Goal: Information Seeking & Learning: Learn about a topic

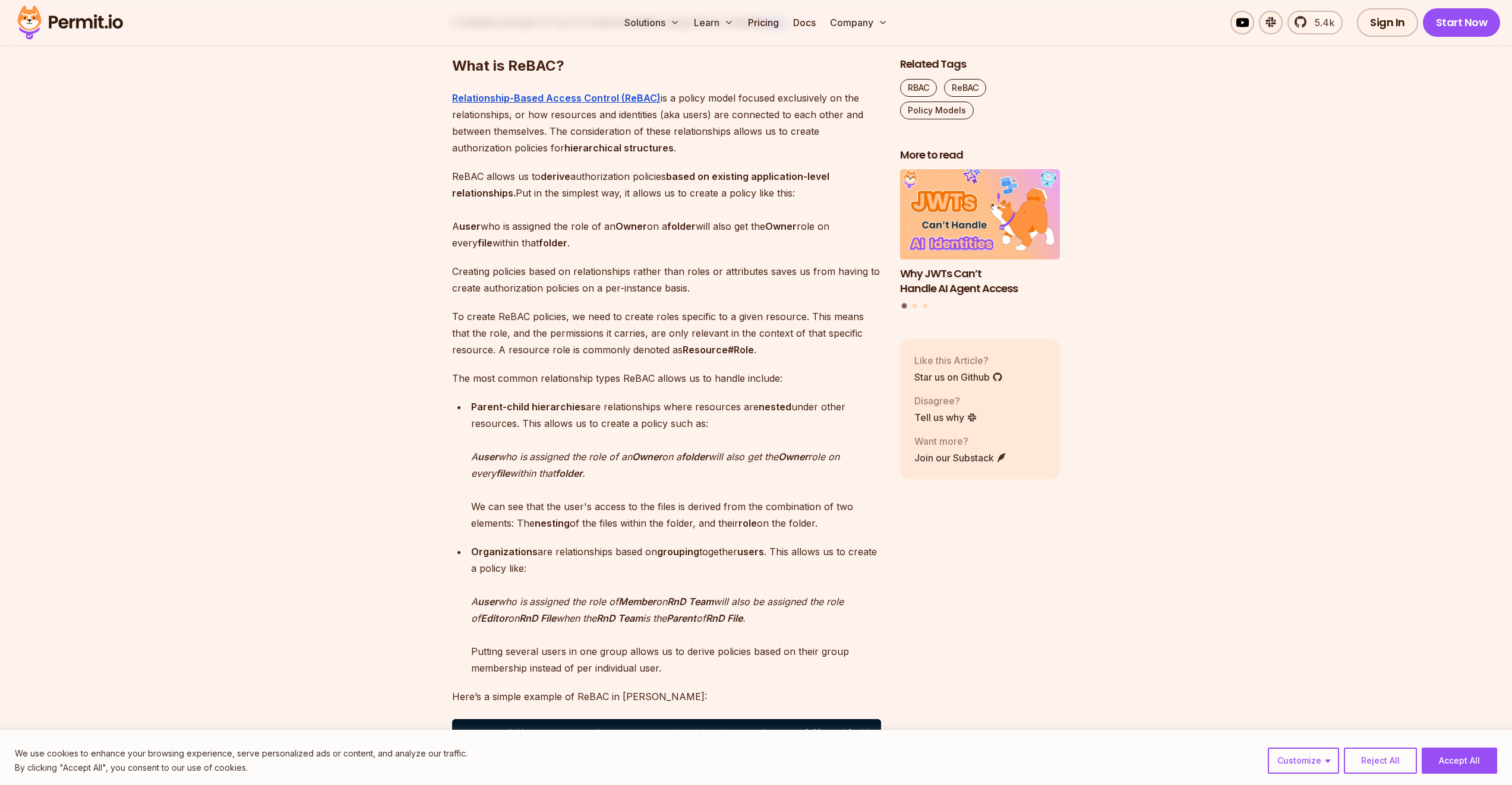
scroll to position [1725, 0]
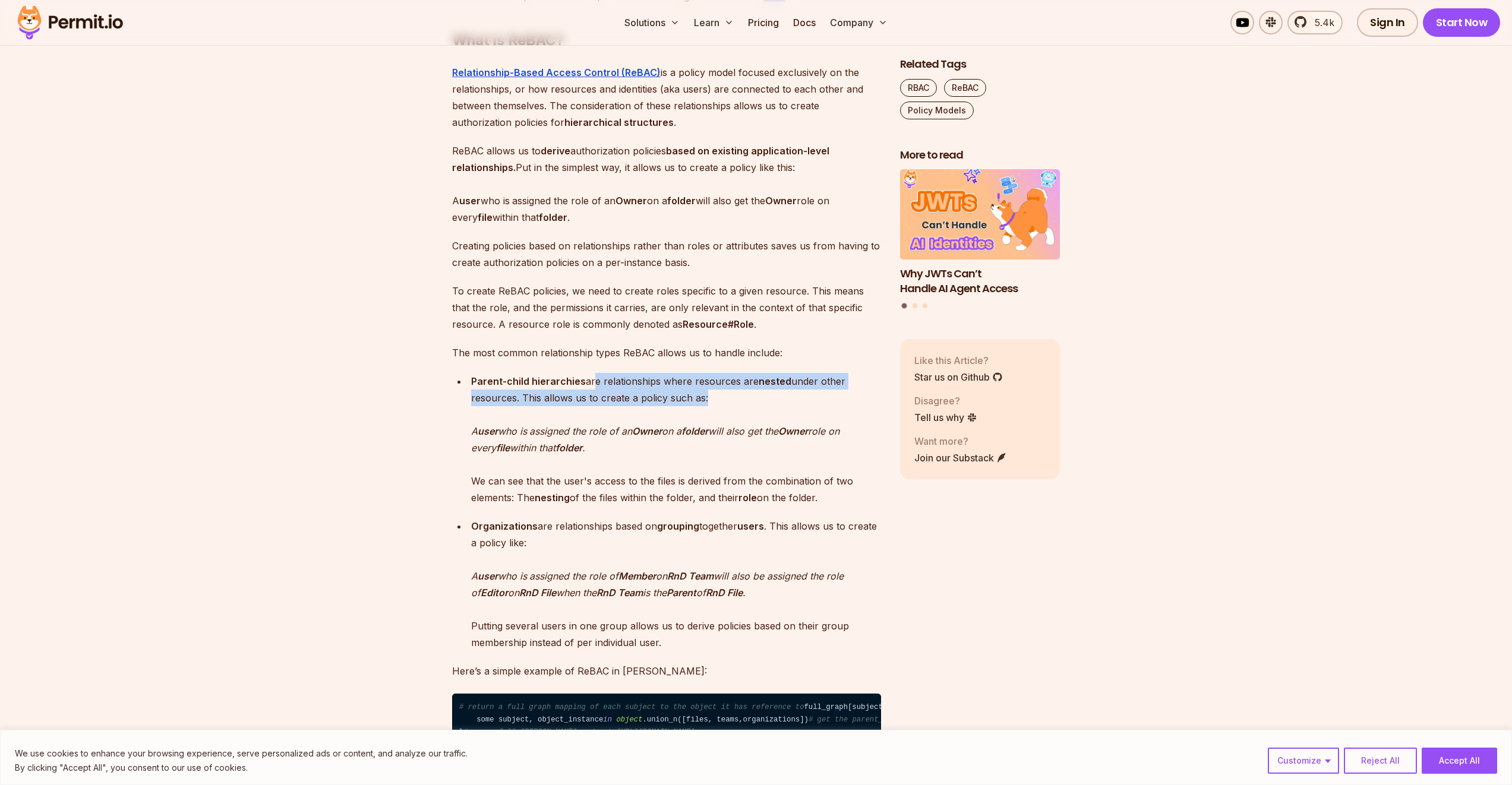
drag, startPoint x: 590, startPoint y: 455, endPoint x: 749, endPoint y: 474, distance: 160.1
click at [749, 474] on p "Parent-child hierarchies are relationships where resources are nested under oth…" at bounding box center [675, 439] width 409 height 133
drag, startPoint x: 556, startPoint y: 495, endPoint x: 683, endPoint y: 500, distance: 127.1
click at [683, 500] on p "Parent-child hierarchies are relationships where resources are nested under oth…" at bounding box center [675, 439] width 409 height 133
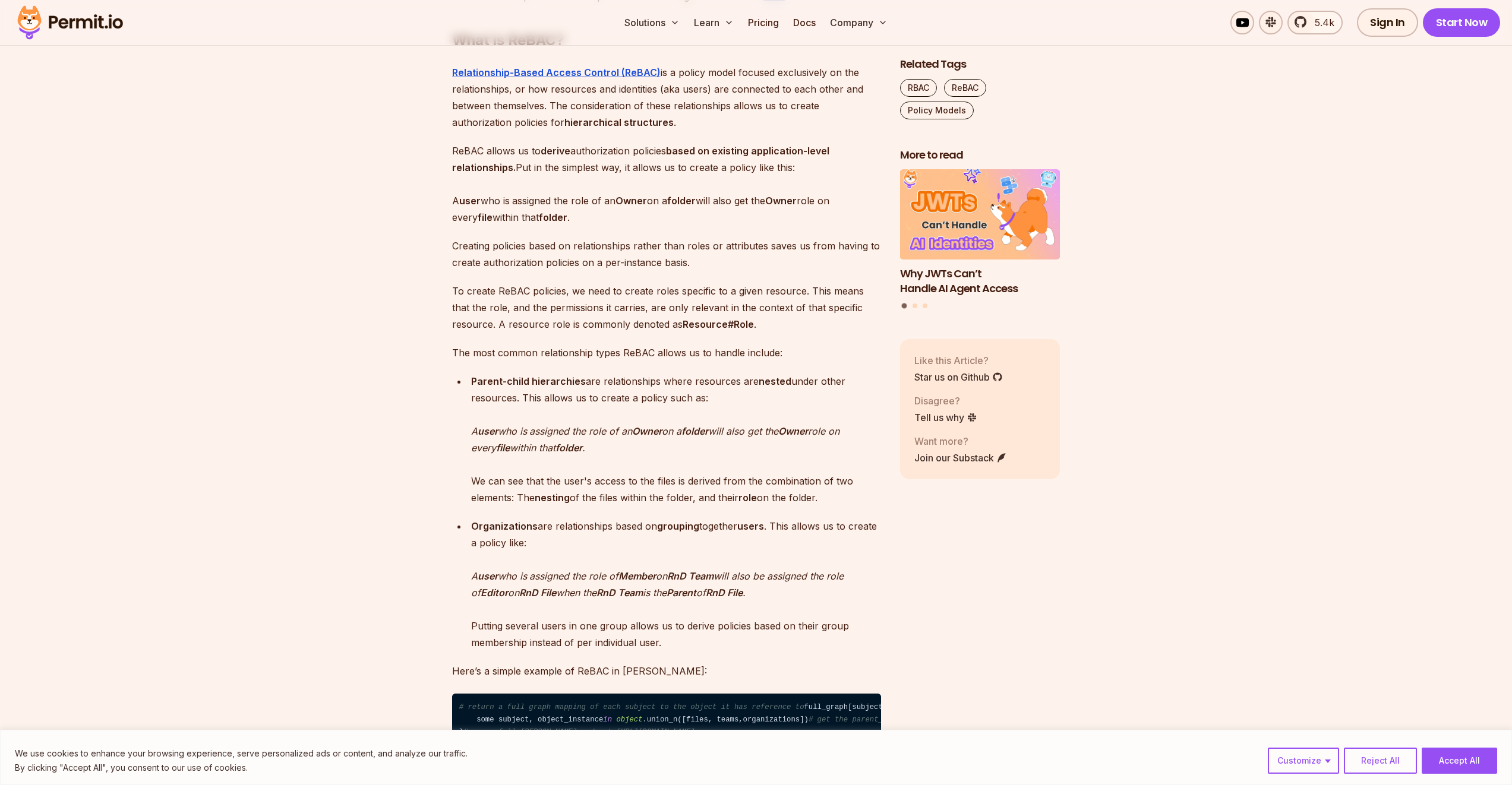
click at [682, 437] on em "on a" at bounding box center [672, 431] width 20 height 12
drag, startPoint x: 709, startPoint y: 502, endPoint x: 807, endPoint y: 517, distance: 99.1
click at [807, 506] on p "Parent-child hierarchies are relationships where resources are nested under oth…" at bounding box center [675, 439] width 409 height 133
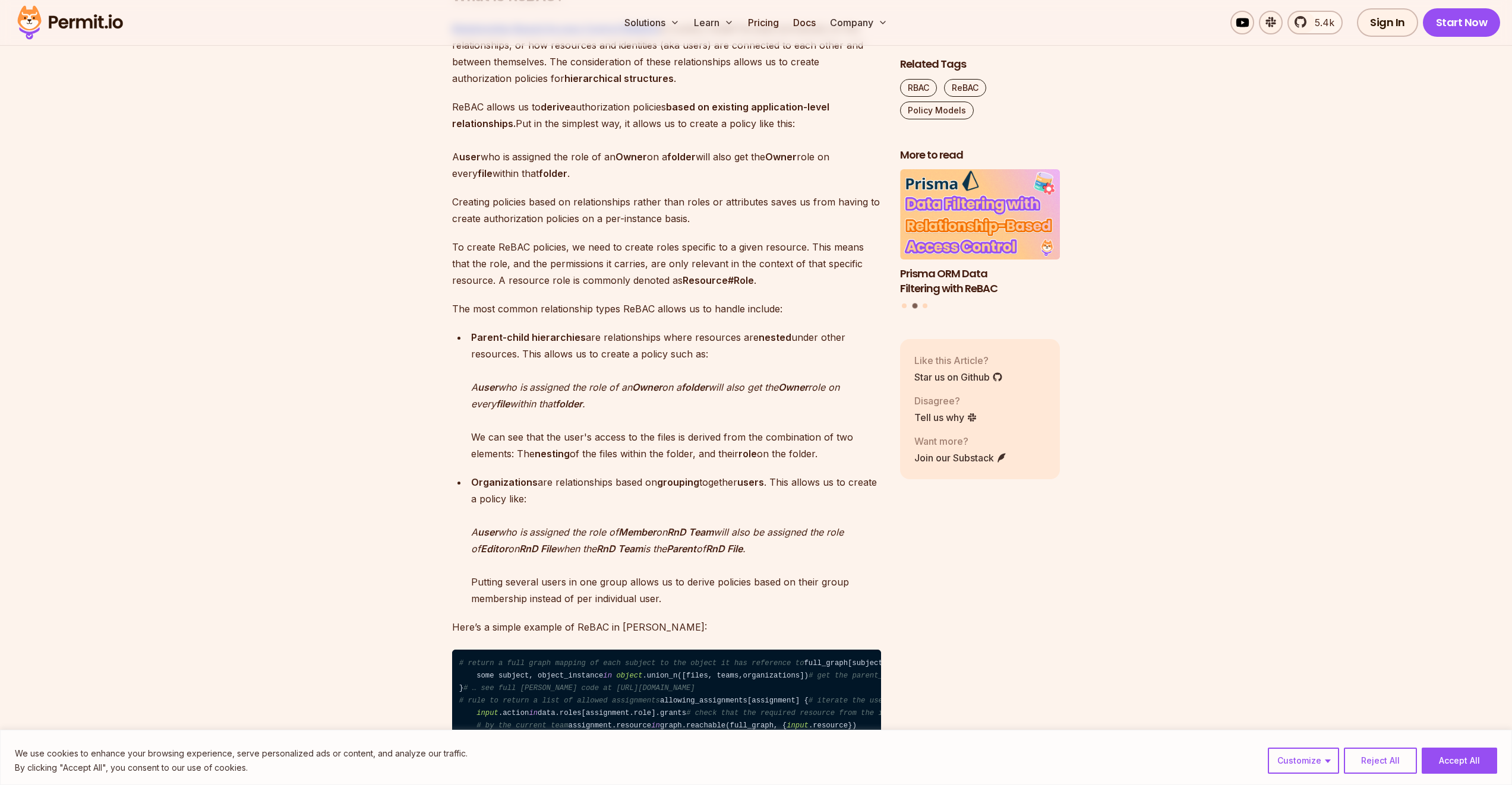
scroll to position [1774, 0]
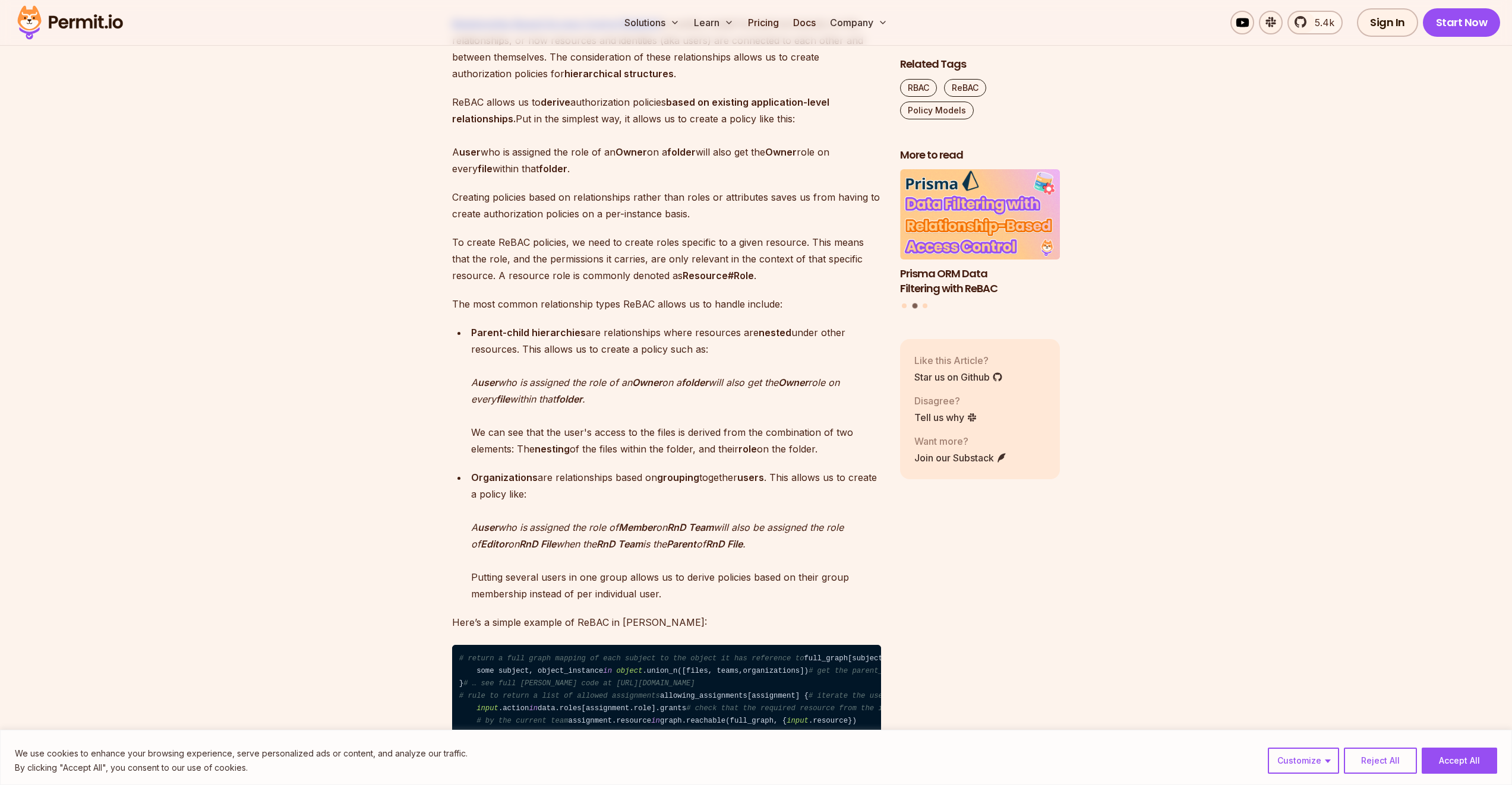
drag, startPoint x: 731, startPoint y: 472, endPoint x: 628, endPoint y: 458, distance: 103.9
click at [628, 458] on p "Parent-child hierarchies are relationships where resources are nested under oth…" at bounding box center [675, 391] width 409 height 133
click at [628, 388] on em "assigned the role of an" at bounding box center [580, 382] width 103 height 12
drag, startPoint x: 713, startPoint y: 484, endPoint x: 633, endPoint y: 452, distance: 86.2
click at [633, 452] on p "Parent-child hierarchies are relationships where resources are nested under oth…" at bounding box center [675, 391] width 409 height 133
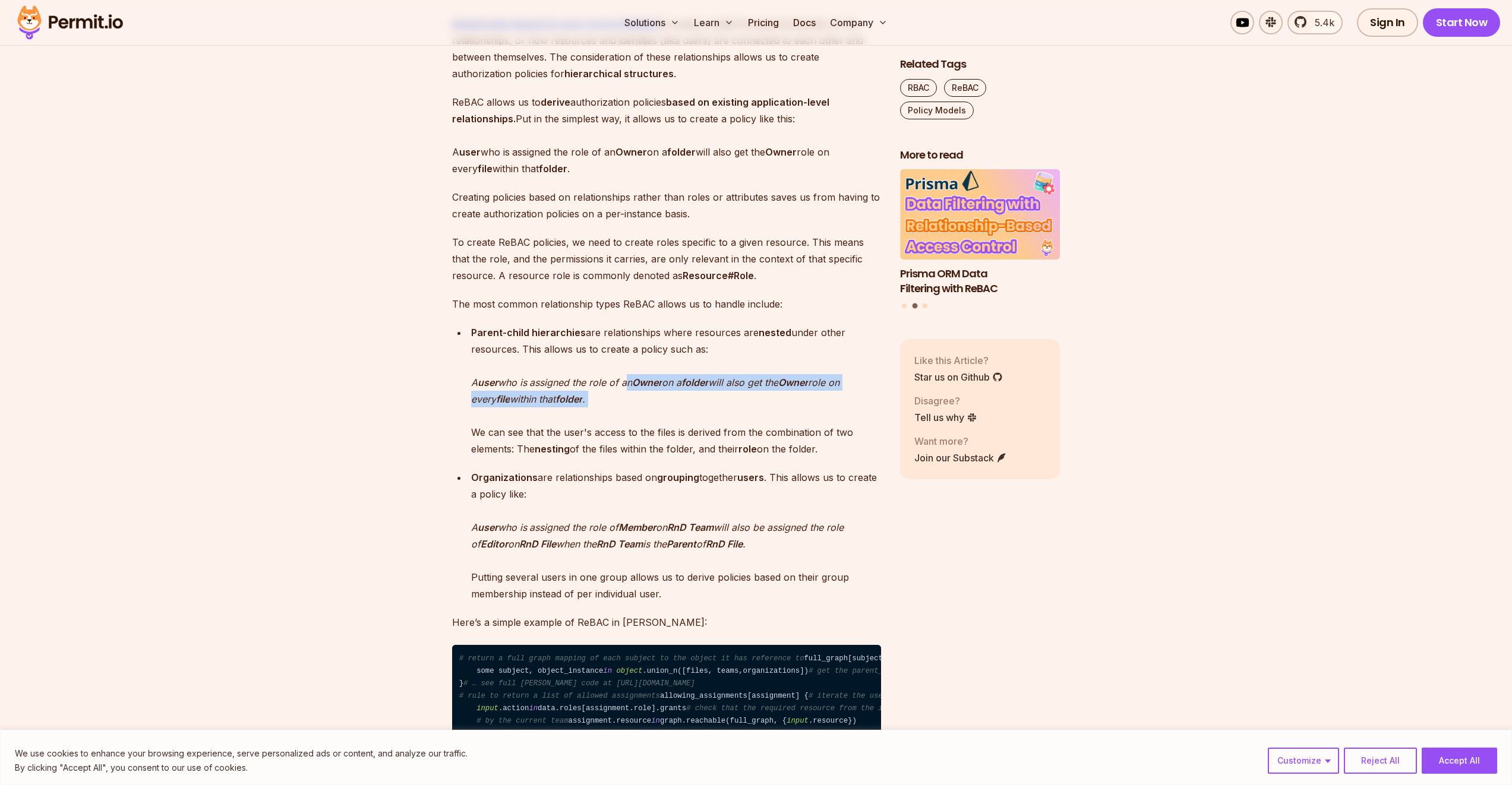
click at [632, 388] on em "assigned the role of an" at bounding box center [580, 382] width 103 height 12
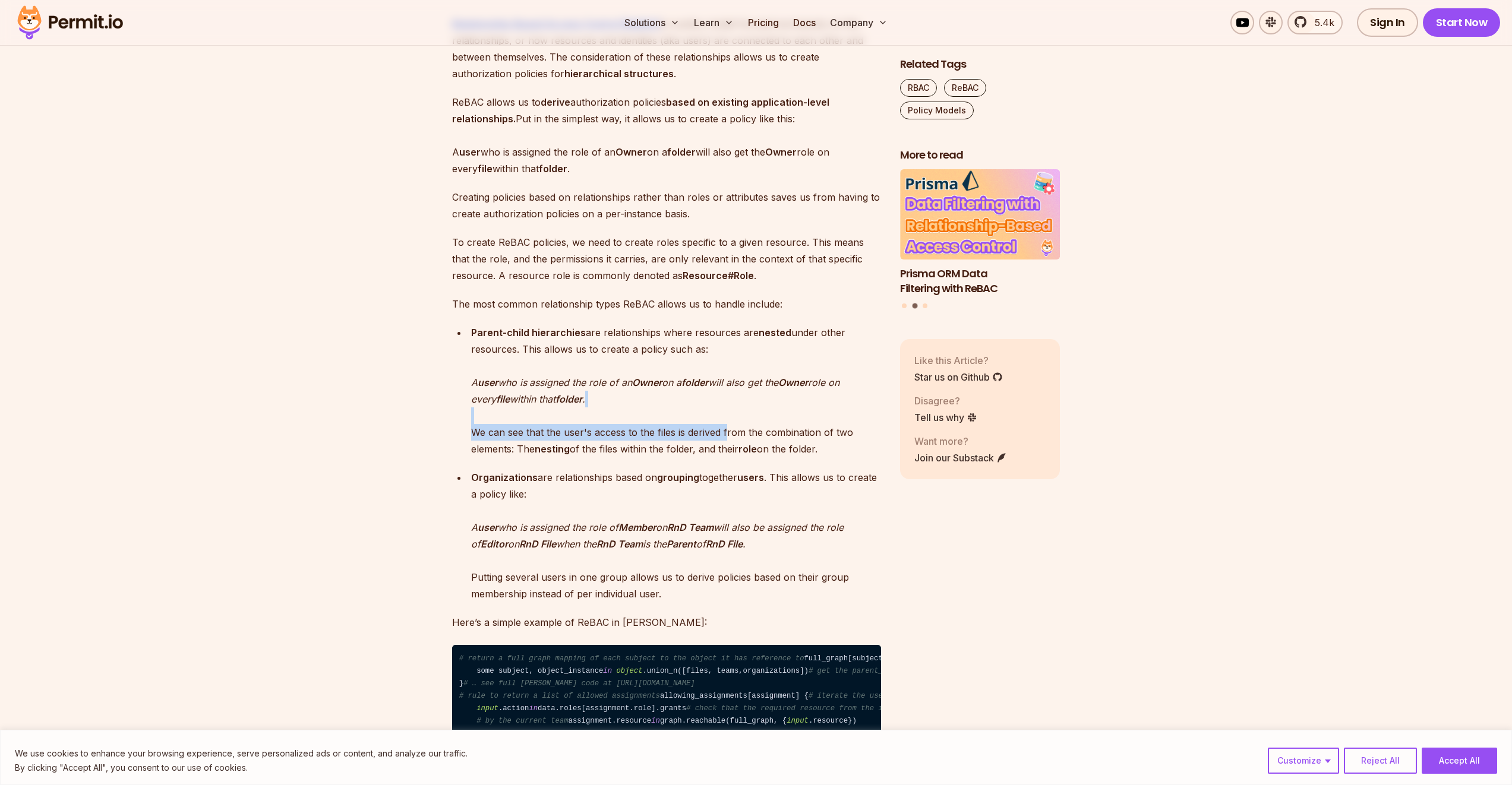
drag, startPoint x: 555, startPoint y: 490, endPoint x: 728, endPoint y: 506, distance: 173.7
click at [728, 458] on p "Parent-child hierarchies are relationships where resources are nested under oth…" at bounding box center [675, 391] width 409 height 133
drag, startPoint x: 738, startPoint y: 465, endPoint x: 644, endPoint y: 434, distance: 99.0
click at [644, 434] on p "Parent-child hierarchies are relationships where resources are nested under oth…" at bounding box center [675, 391] width 409 height 133
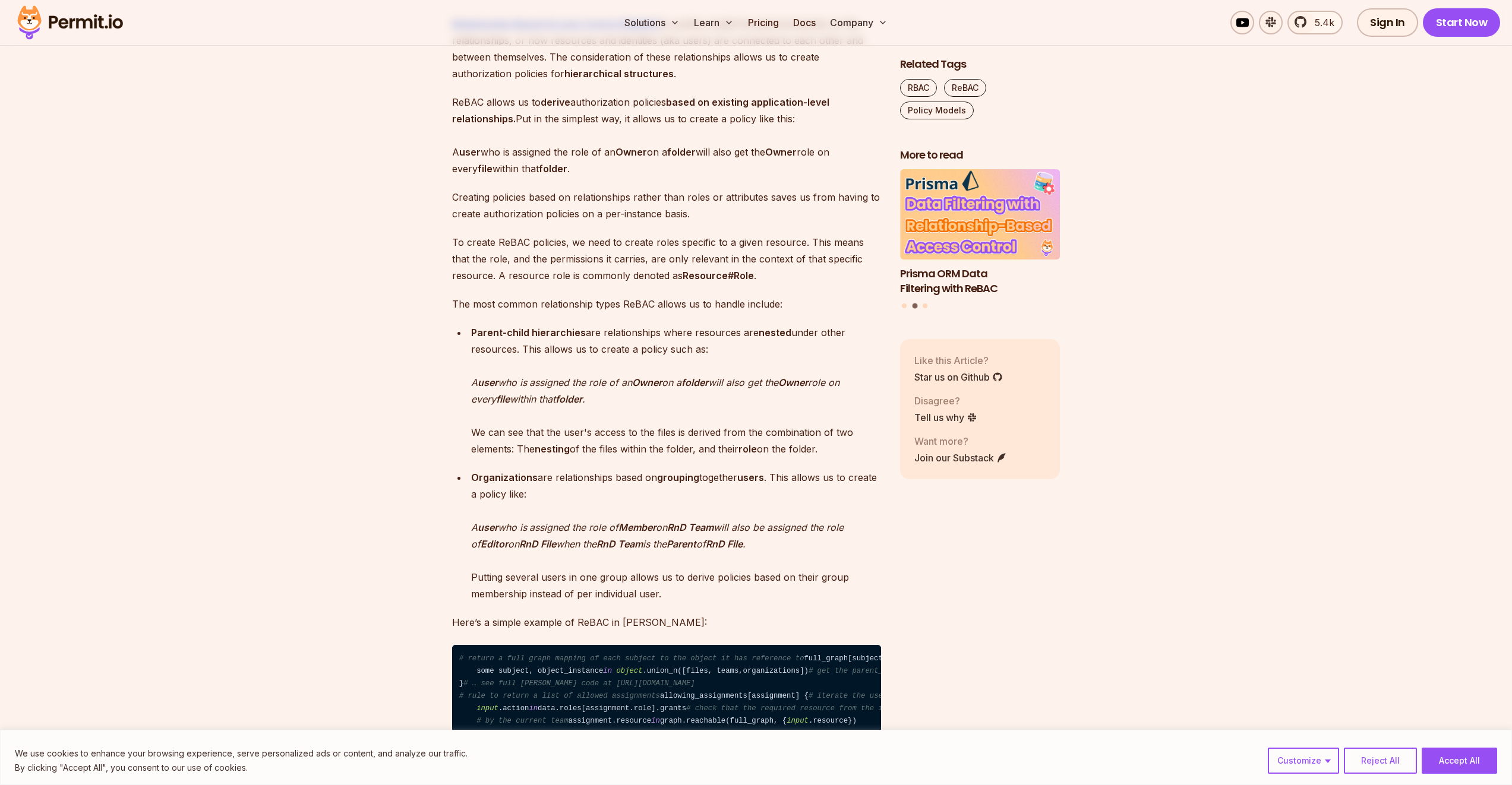
click at [644, 434] on p "Parent-child hierarchies are relationships where resources are nested under oth…" at bounding box center [675, 391] width 409 height 133
drag, startPoint x: 646, startPoint y: 446, endPoint x: 678, endPoint y: 449, distance: 32.1
click at [678, 449] on p "Parent-child hierarchies are relationships where resources are nested under oth…" at bounding box center [675, 391] width 409 height 133
click at [678, 388] on em "on a" at bounding box center [672, 382] width 20 height 12
click at [632, 388] on em "assigned the role of an" at bounding box center [580, 382] width 103 height 12
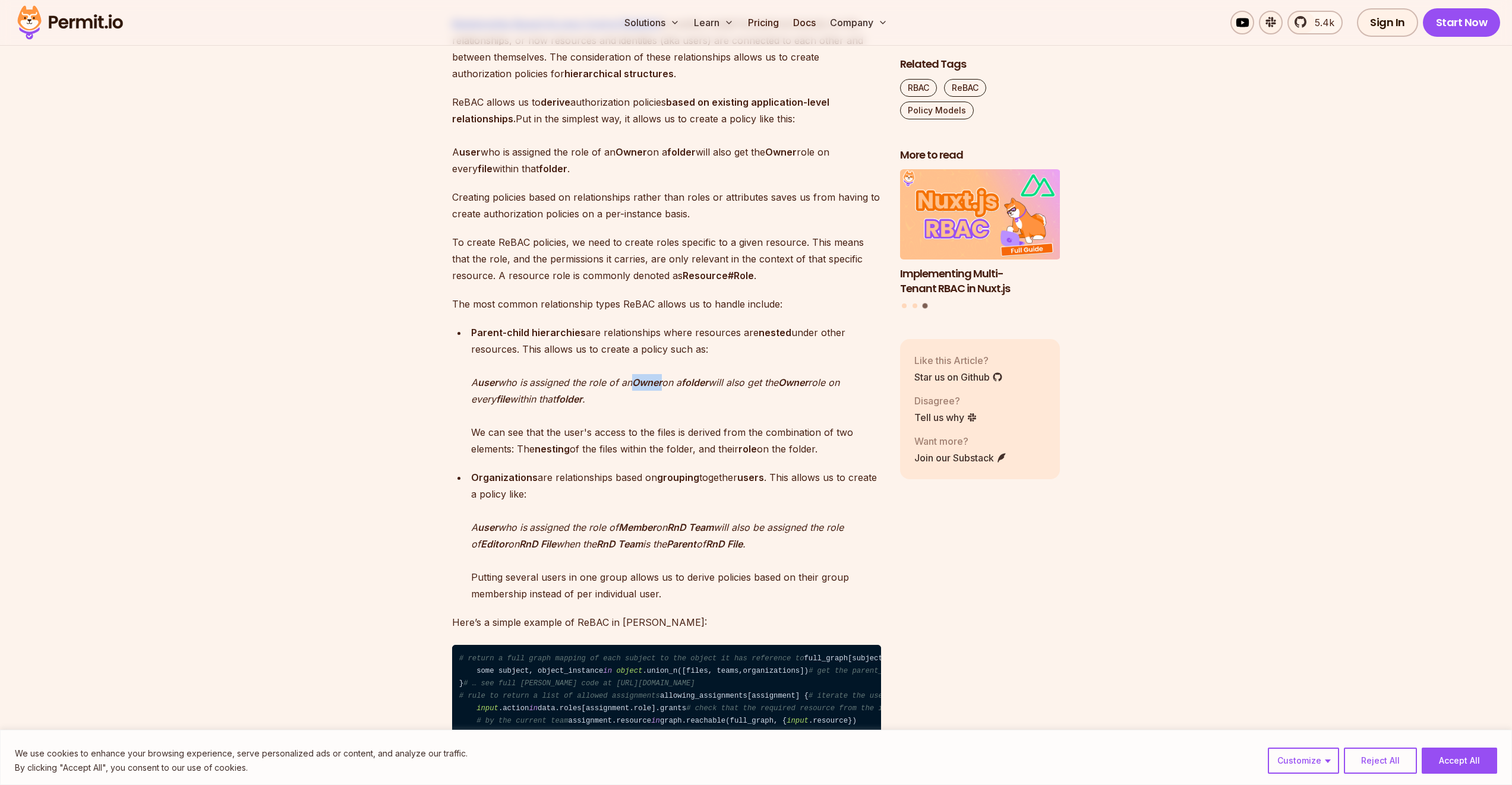
click at [632, 388] on em "assigned the role of an" at bounding box center [580, 382] width 103 height 12
click at [698, 388] on strong "folder" at bounding box center [695, 382] width 27 height 12
click at [698, 388] on strong "folder" at bounding box center [695, 382] width 27 height 12
click at [694, 436] on p "Parent-child hierarchies are relationships where resources are nested under oth…" at bounding box center [675, 391] width 409 height 133
